Goal: Transaction & Acquisition: Download file/media

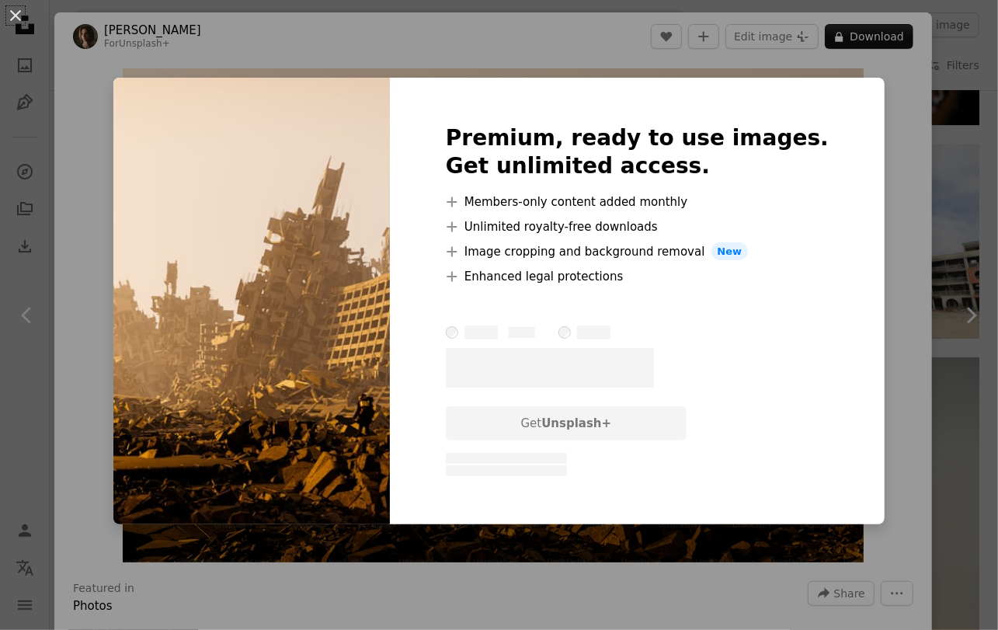
scroll to position [2746, 0]
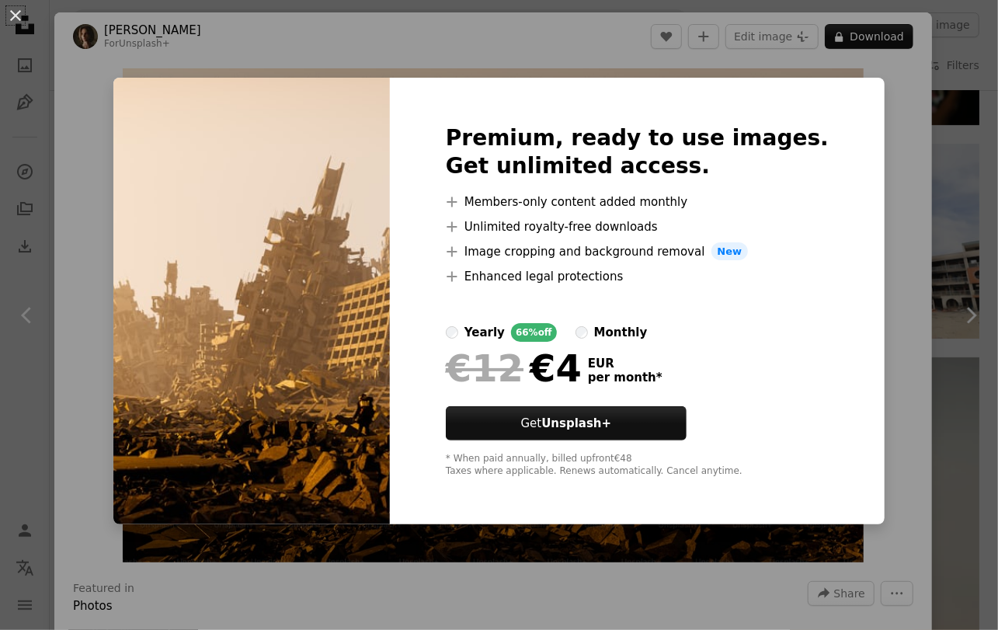
click at [918, 114] on div "An X shape Premium, ready to use images. Get unlimited access. A plus sign Memb…" at bounding box center [499, 315] width 998 height 630
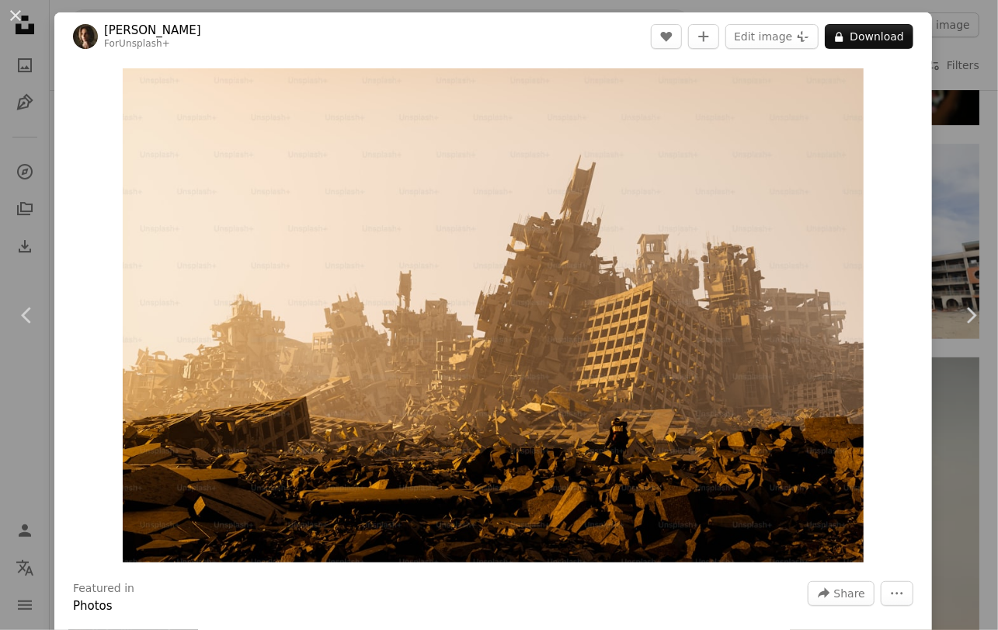
click at [951, 92] on div "An X shape Chevron left Chevron right [PERSON_NAME] For Unsplash+ A heart A plu…" at bounding box center [499, 315] width 998 height 630
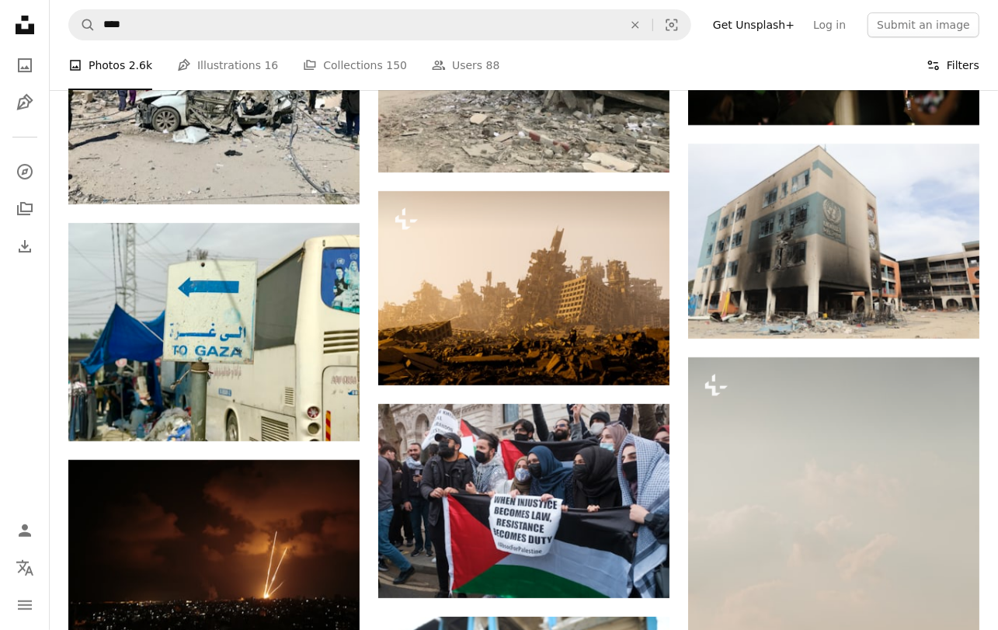
click at [961, 61] on button "Filters Filters" at bounding box center [952, 65] width 53 height 50
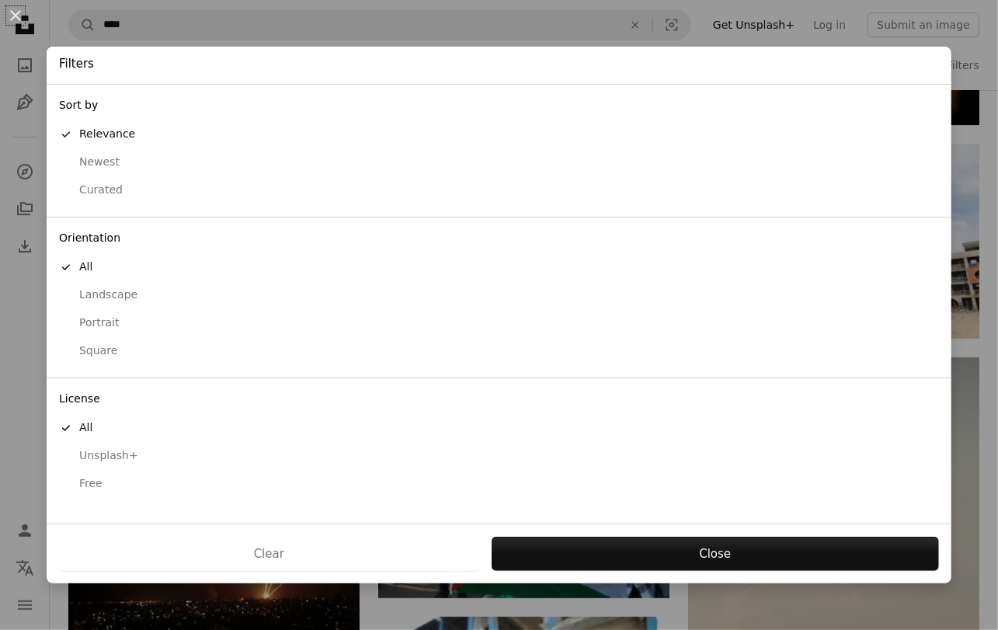
click at [99, 485] on div "Free" at bounding box center [499, 484] width 880 height 16
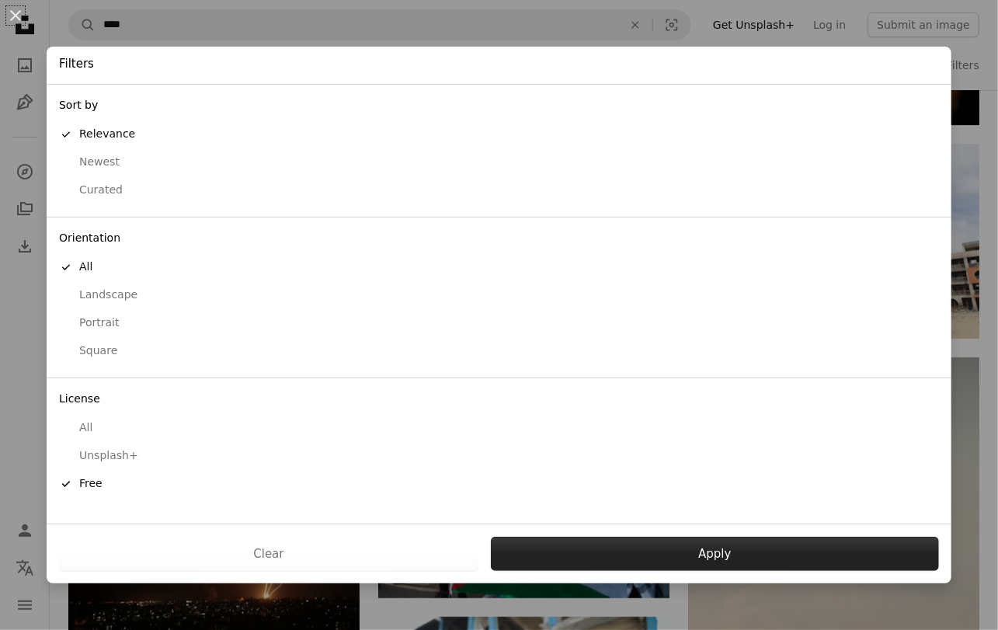
click at [591, 546] on button "Apply" at bounding box center [715, 554] width 448 height 34
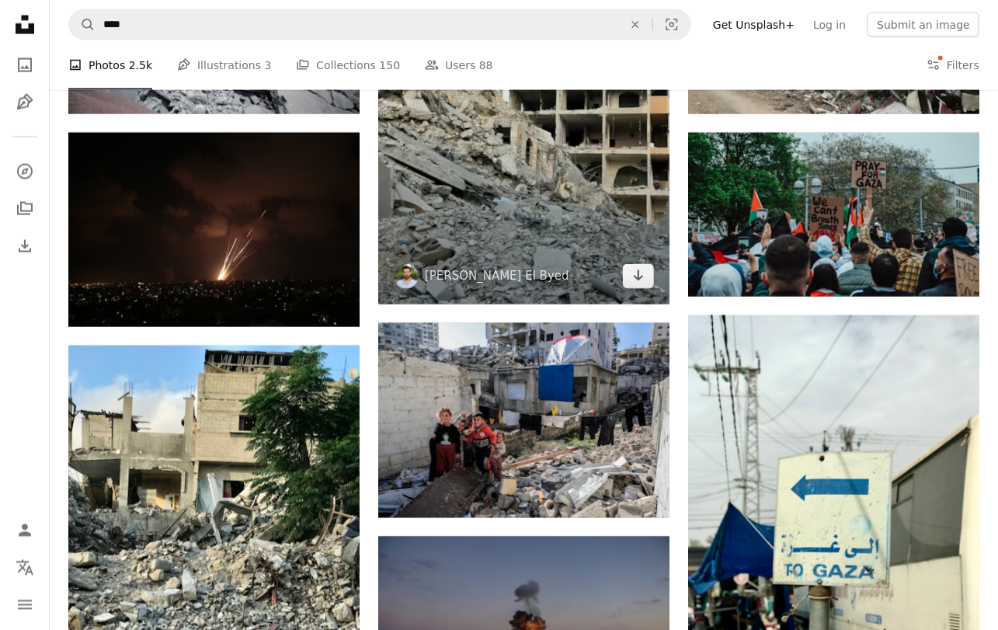
scroll to position [1292, 0]
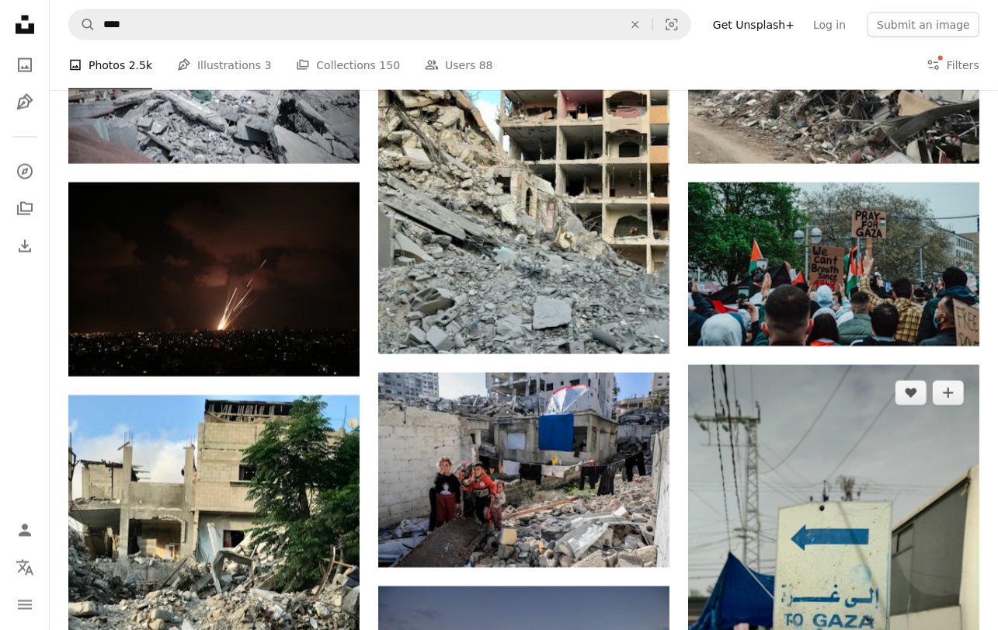
click at [811, 365] on img at bounding box center [833, 559] width 291 height 388
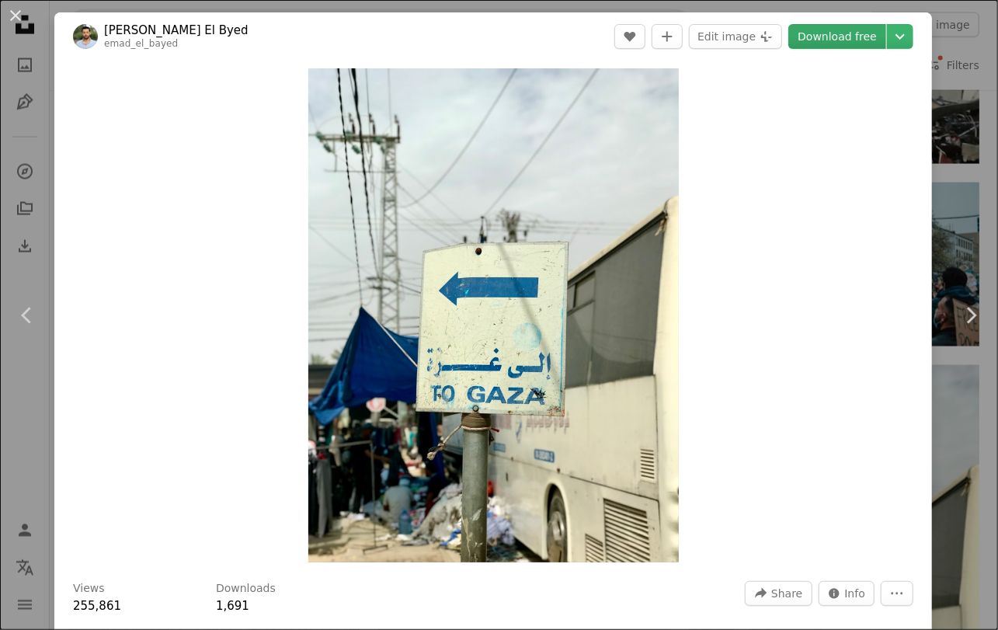
click at [837, 39] on link "Download free" at bounding box center [837, 36] width 98 height 25
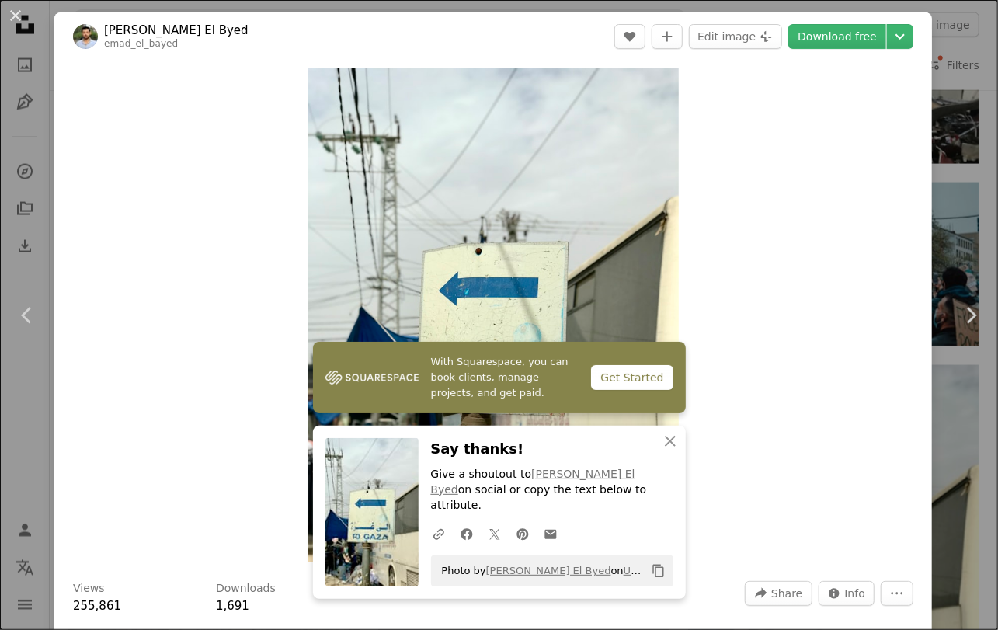
click at [985, 33] on div "An X shape Chevron left Chevron right [PERSON_NAME] El Byed emad_el_bayed A hea…" at bounding box center [499, 315] width 998 height 630
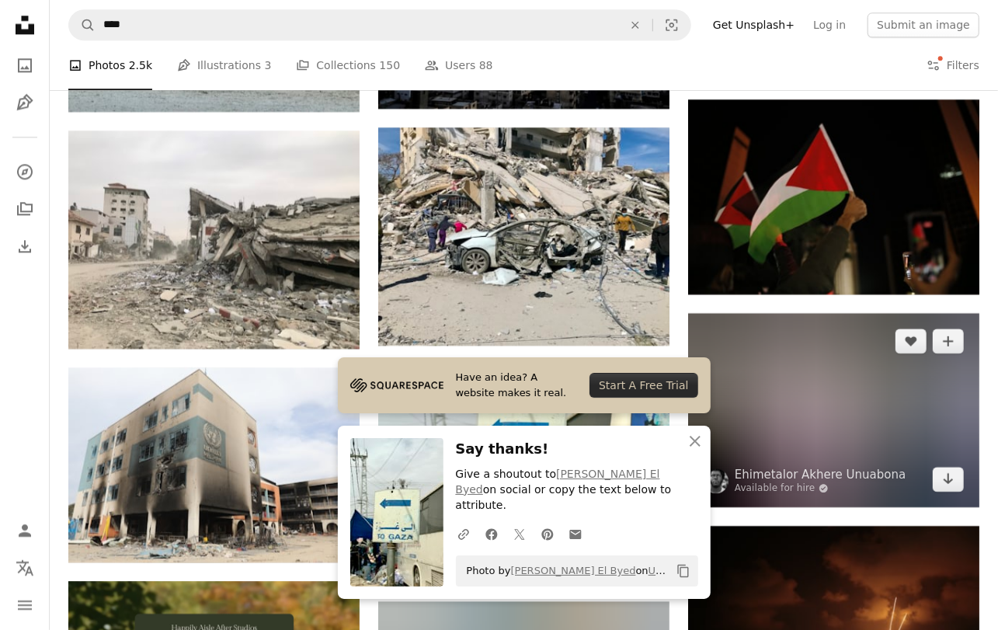
scroll to position [2019, 0]
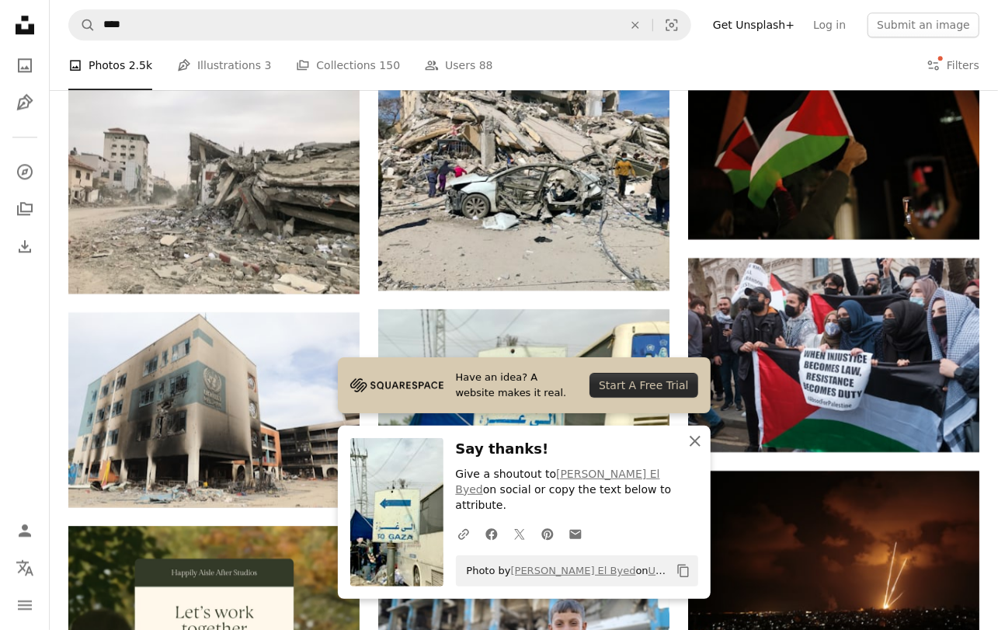
click at [692, 450] on icon "An X shape" at bounding box center [695, 441] width 19 height 19
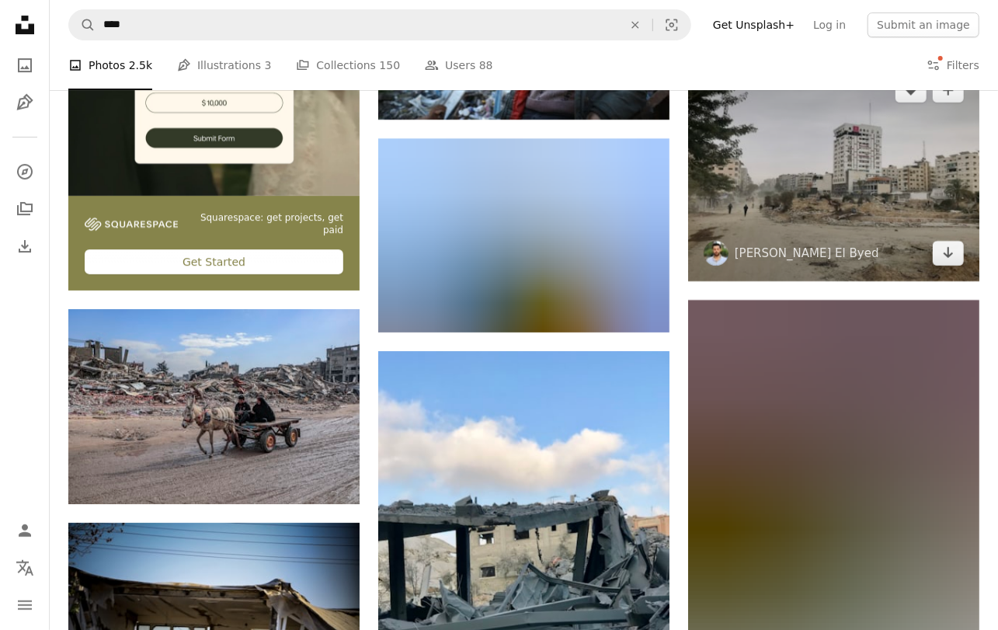
scroll to position [2665, 0]
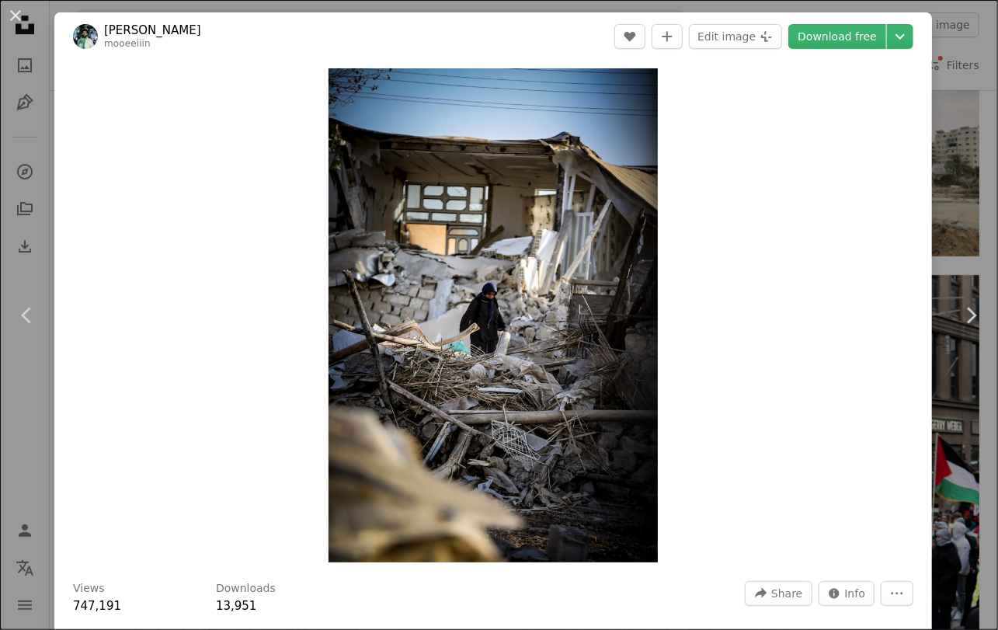
click at [955, 168] on div "An X shape Chevron left Chevron right moein rezaalizade mooeeiiin A heart A plu…" at bounding box center [499, 315] width 998 height 630
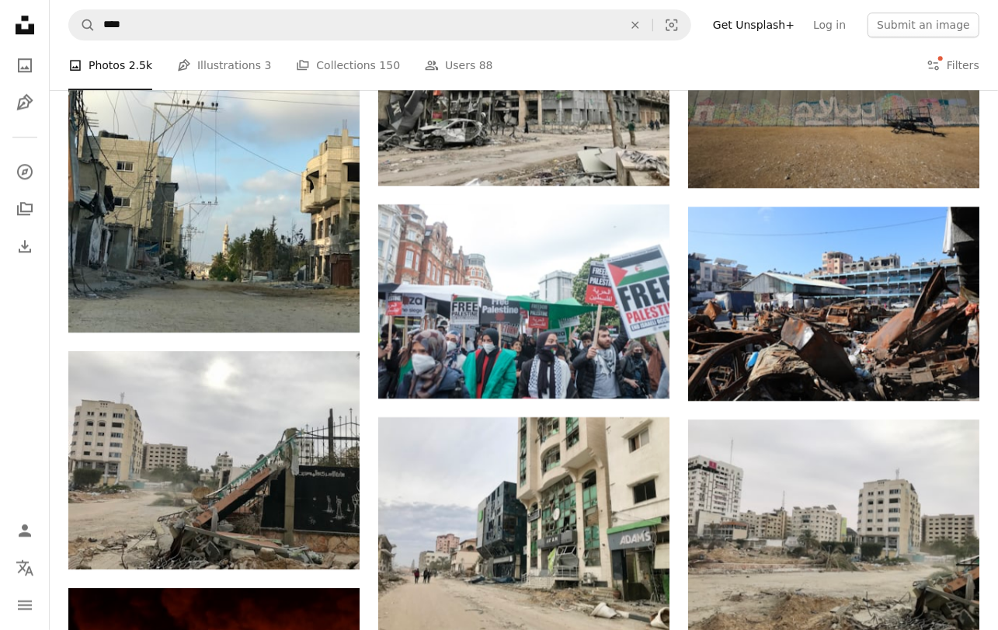
scroll to position [5411, 0]
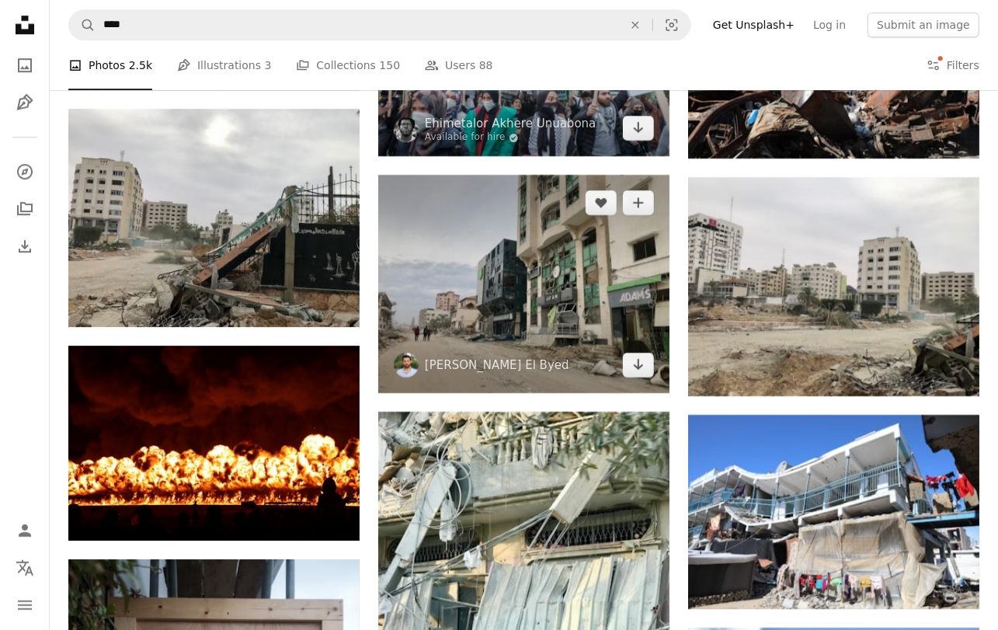
drag, startPoint x: 485, startPoint y: 149, endPoint x: 497, endPoint y: 277, distance: 128.6
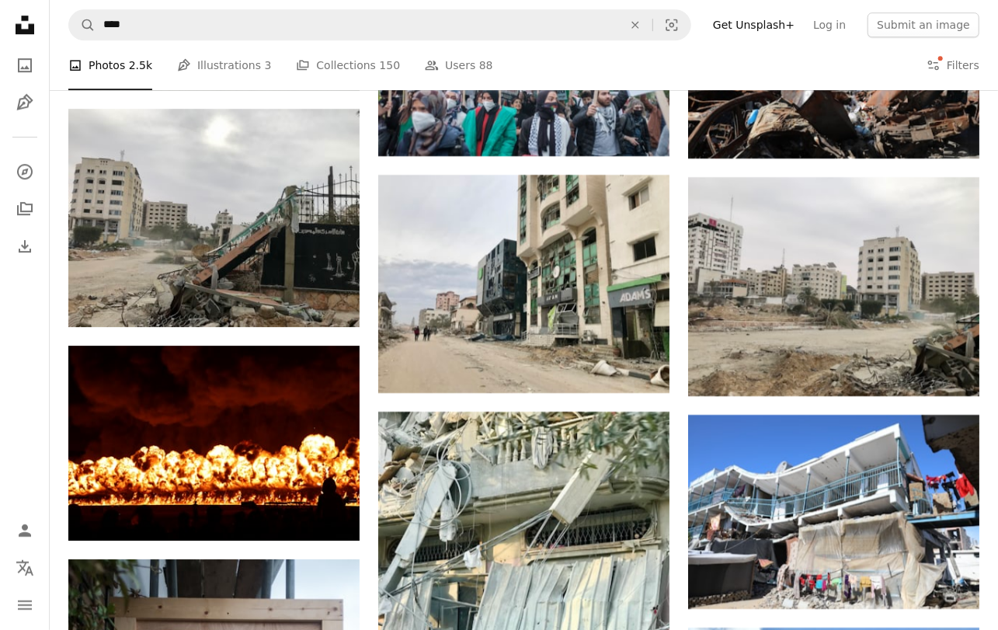
click at [895, 66] on div "A photo Photos 2.5k Pen Tool Illustrations 3 A stack of folders Collections 150…" at bounding box center [523, 65] width 911 height 50
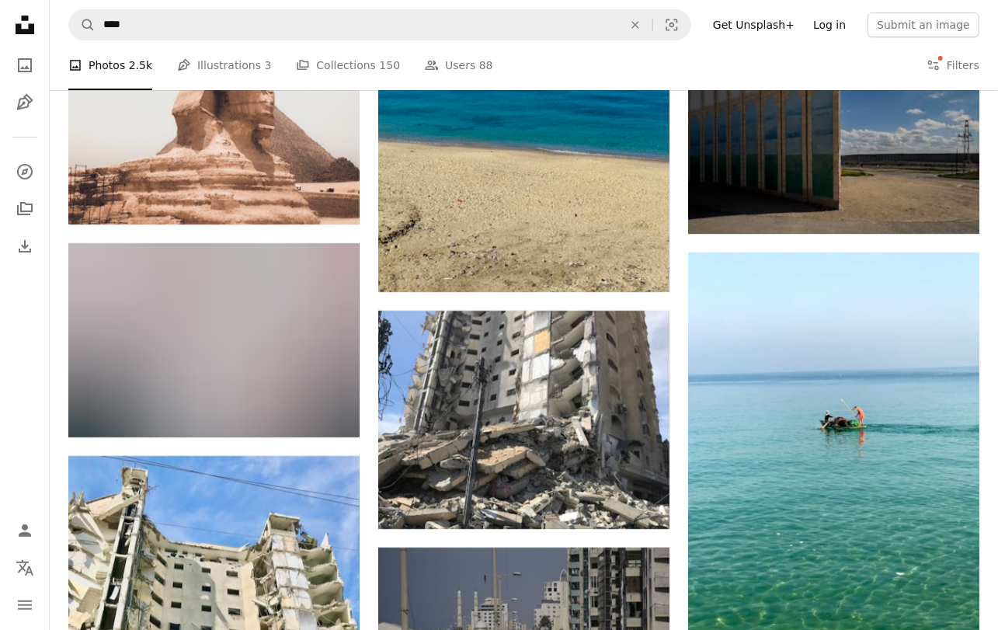
scroll to position [8964, 0]
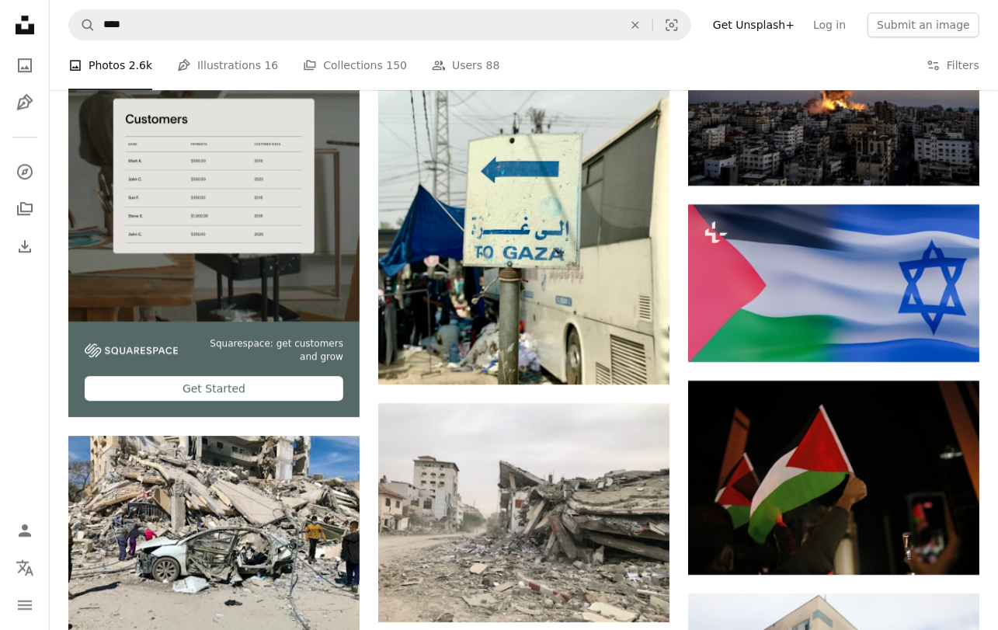
scroll to position [2746, 0]
